Goal: Task Accomplishment & Management: Use online tool/utility

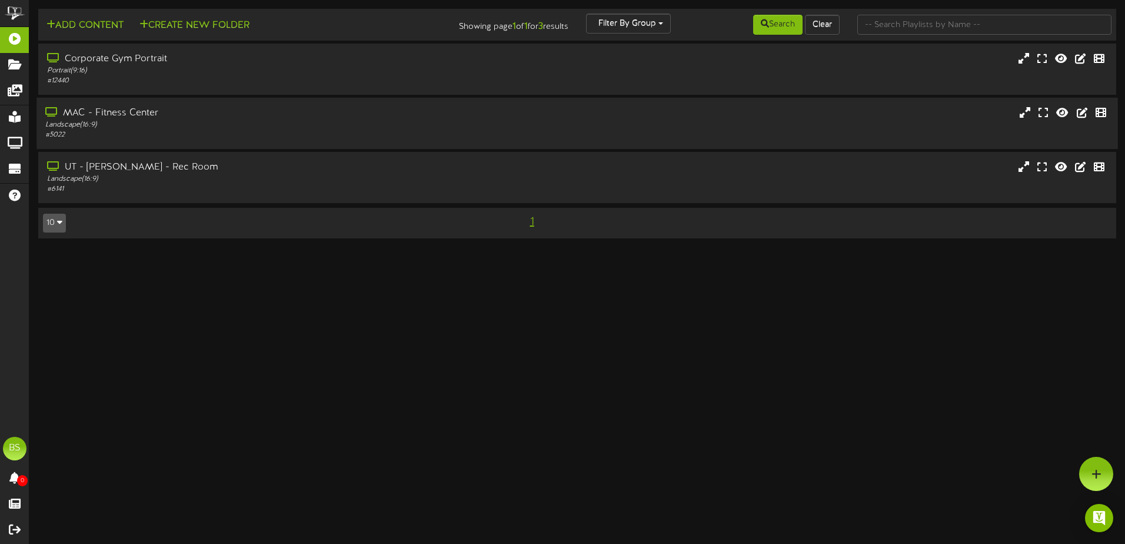
click at [235, 112] on div "MAC - Fitness Center" at bounding box center [261, 113] width 433 height 14
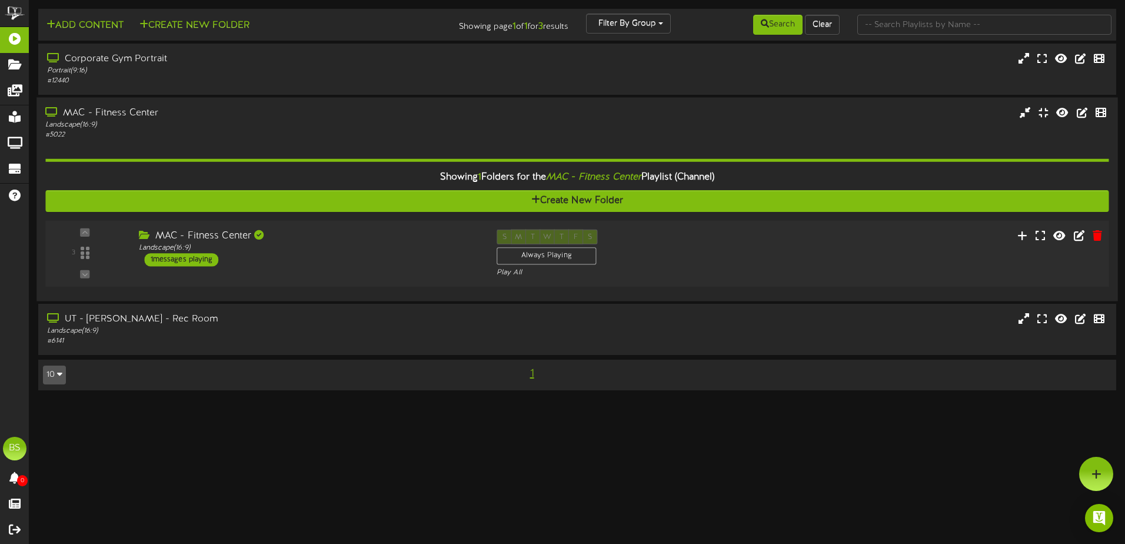
click at [374, 261] on div "MAC - Fitness Center Landscape ( 16:9 ) 1 messages playing" at bounding box center [308, 247] width 358 height 37
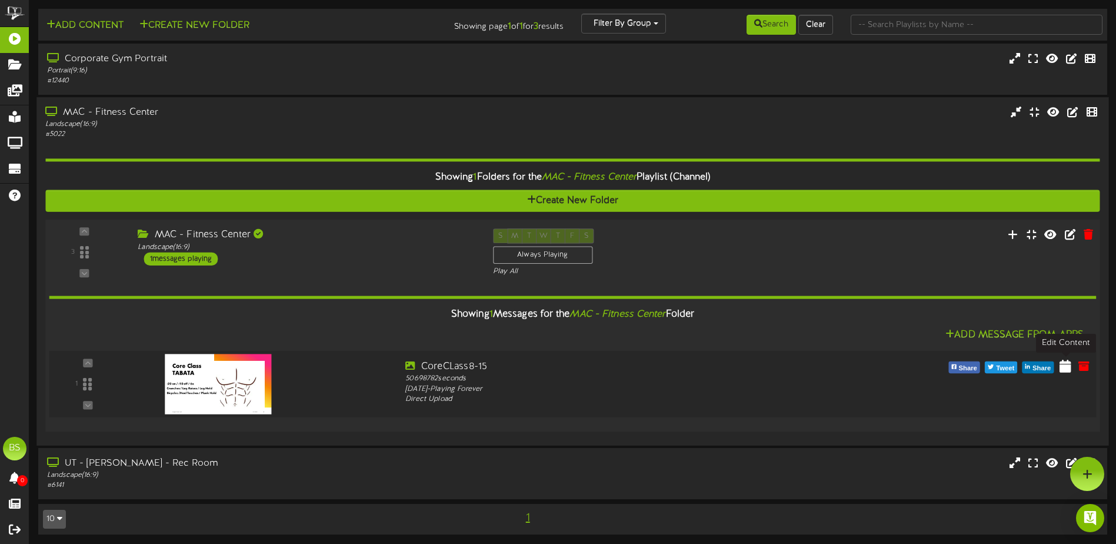
click at [1069, 370] on icon at bounding box center [1065, 365] width 12 height 13
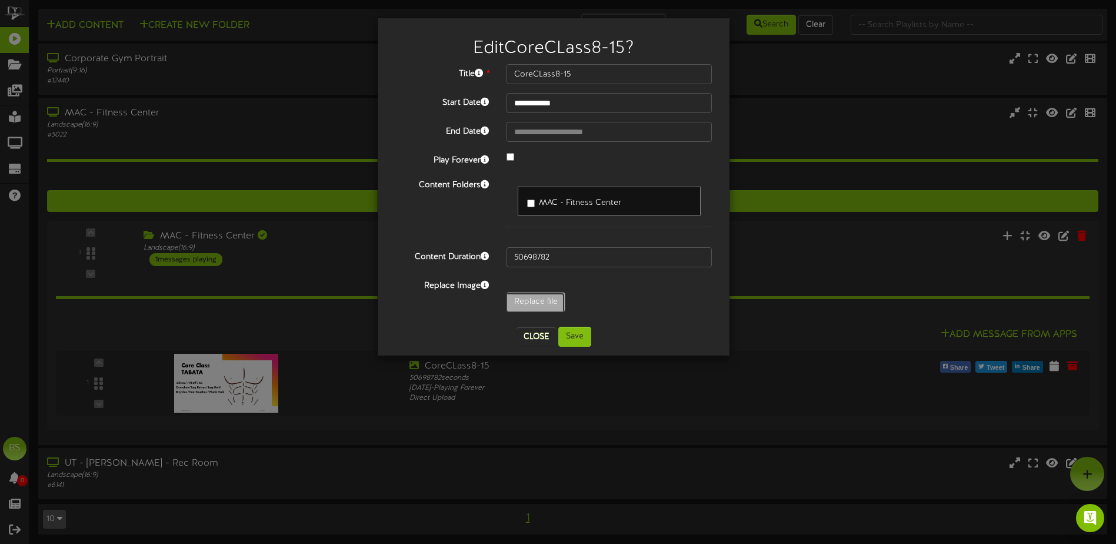
type input "**********"
type input "HIIT8-31"
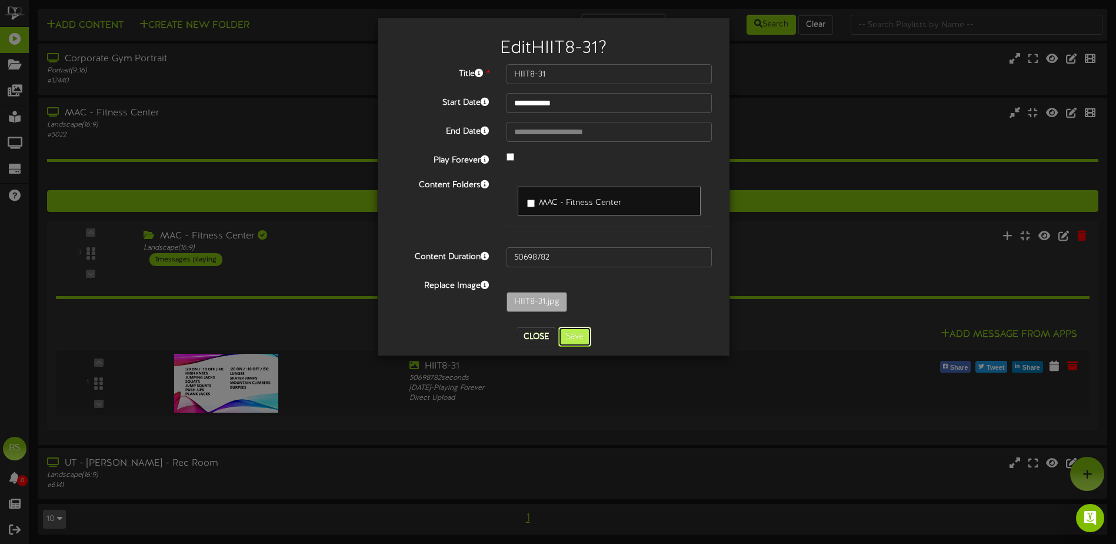
click at [576, 339] on button "Save" at bounding box center [574, 336] width 33 height 20
